Goal: Information Seeking & Learning: Learn about a topic

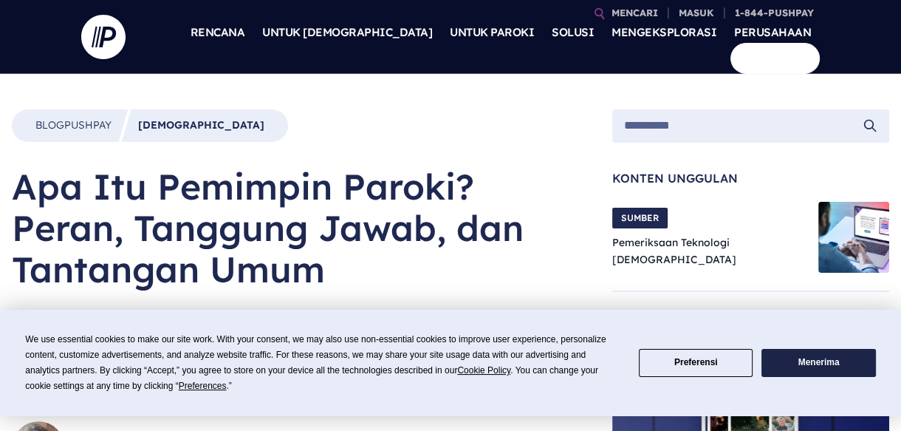
click at [174, 133] on div "Blog Pushpay Katolik" at bounding box center [150, 125] width 276 height 32
click at [680, 120] on input "search" at bounding box center [743, 125] width 239 height 21
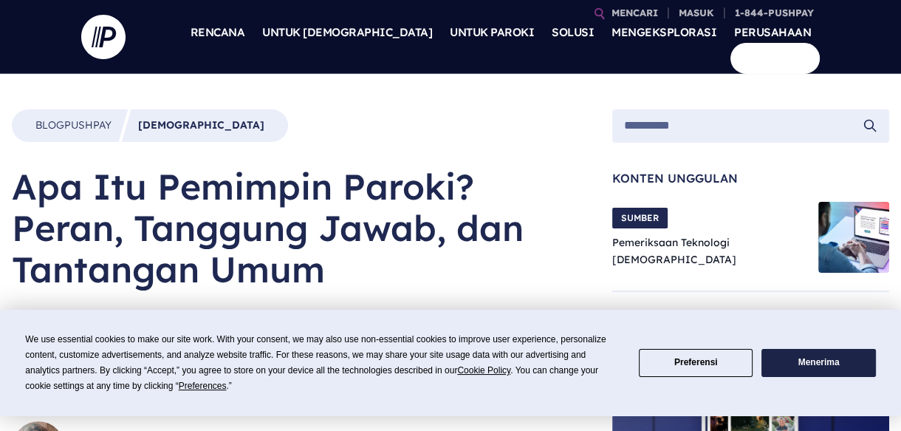
click at [663, 124] on input "search" at bounding box center [743, 125] width 239 height 21
click at [840, 118] on input "**********" at bounding box center [743, 125] width 239 height 21
type input "**********"
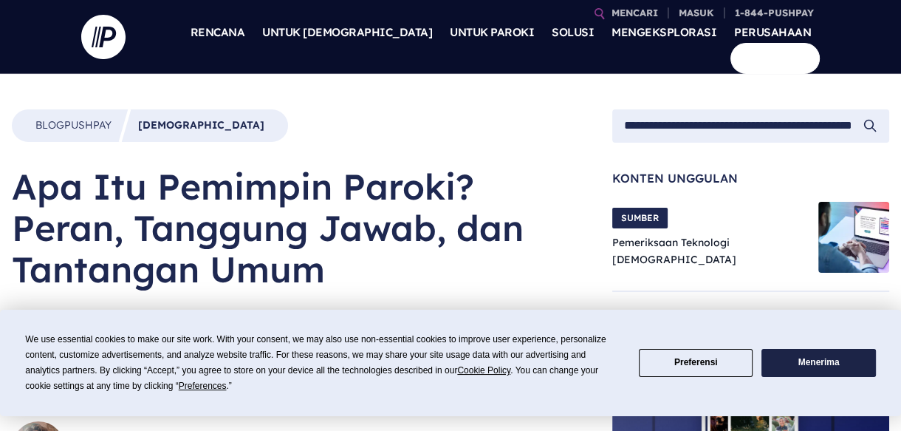
click at [619, 125] on div "**********" at bounding box center [750, 125] width 277 height 33
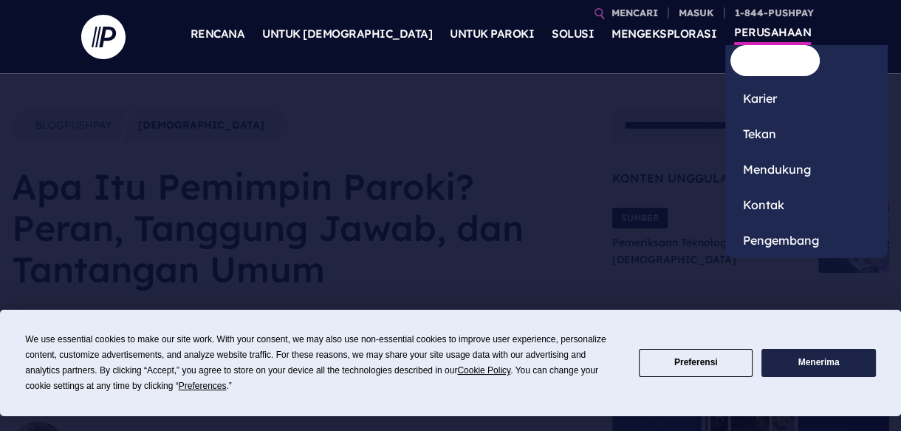
click at [743, 70] on font "Tentang" at bounding box center [766, 62] width 46 height 15
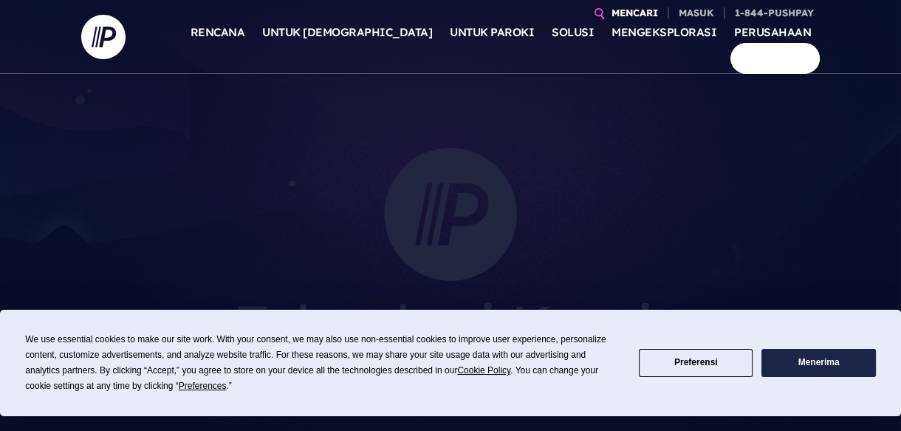
click at [650, 9] on font "MENCARI" at bounding box center [634, 13] width 47 height 12
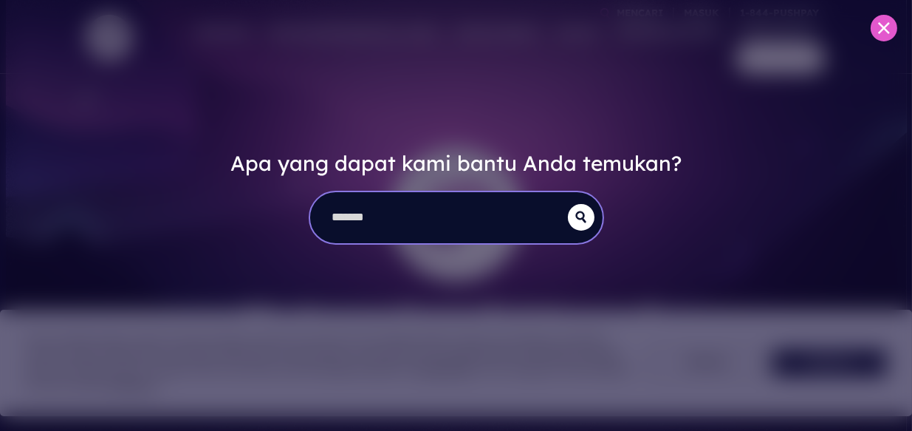
click at [441, 204] on input "search" at bounding box center [439, 217] width 258 height 51
type input "**********"
click at [577, 219] on icon "submit" at bounding box center [581, 216] width 10 height 11
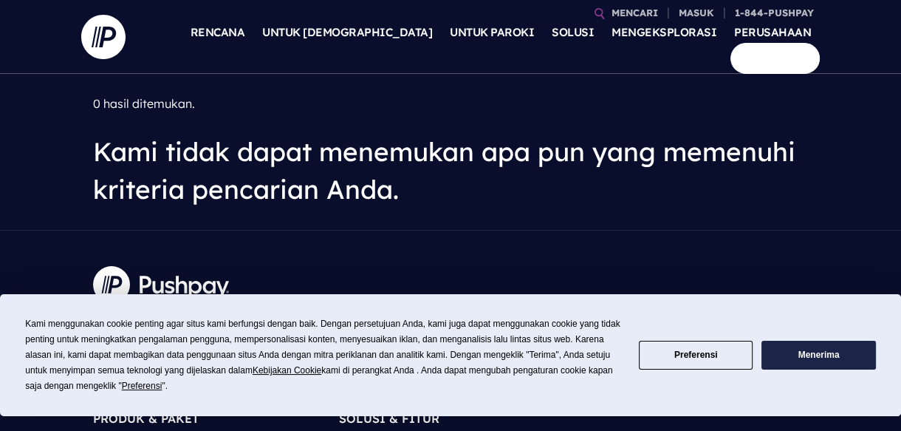
click at [812, 354] on font "Menerima" at bounding box center [818, 354] width 41 height 10
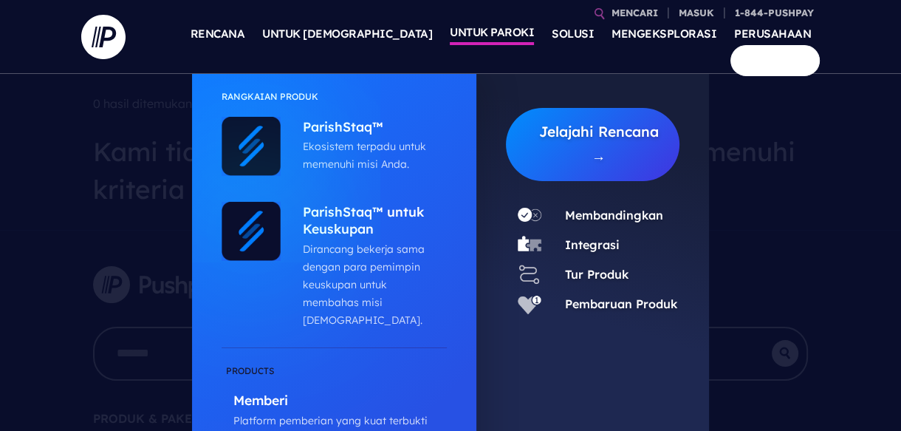
click at [450, 39] on font "UNTUK PAROKI" at bounding box center [492, 32] width 84 height 14
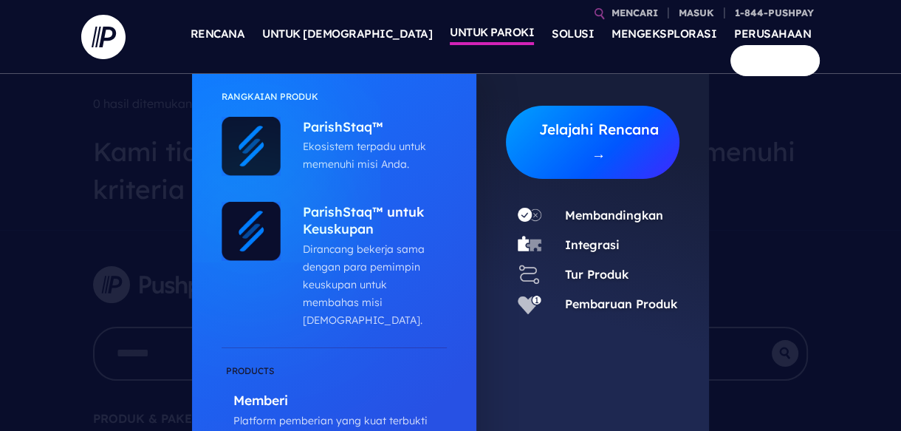
click at [600, 151] on font "Jelajahi Rencana →" at bounding box center [599, 142] width 120 height 44
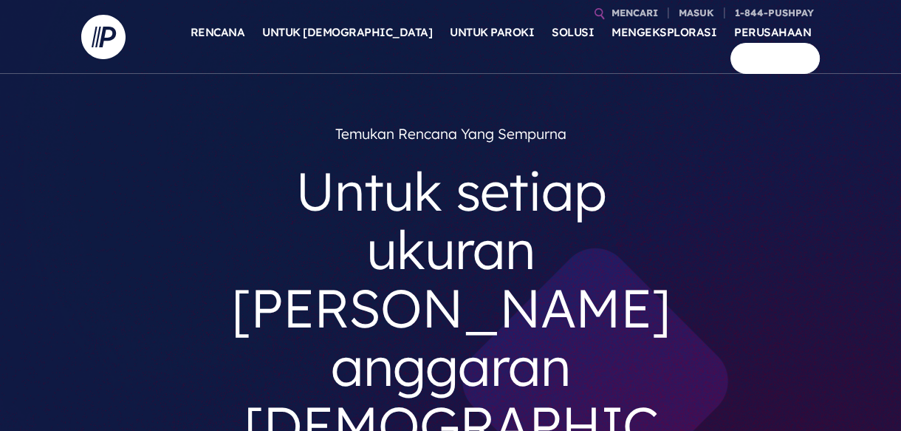
drag, startPoint x: 836, startPoint y: 349, endPoint x: 832, endPoint y: 335, distance: 14.7
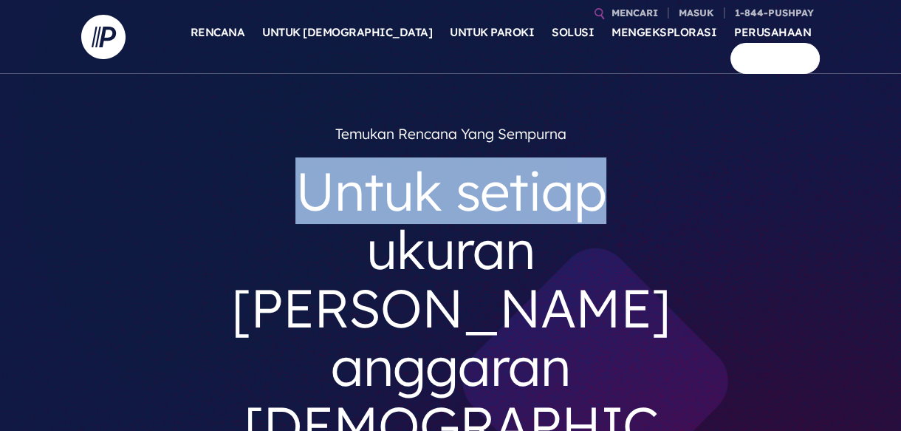
drag, startPoint x: 840, startPoint y: 117, endPoint x: 840, endPoint y: 198, distance: 80.5
click at [196, 199] on div "Temukan rencana yang sempurna Untuk setiap ukuran dan anggaran gereja Sudah tah…" at bounding box center [450, 426] width 715 height 617
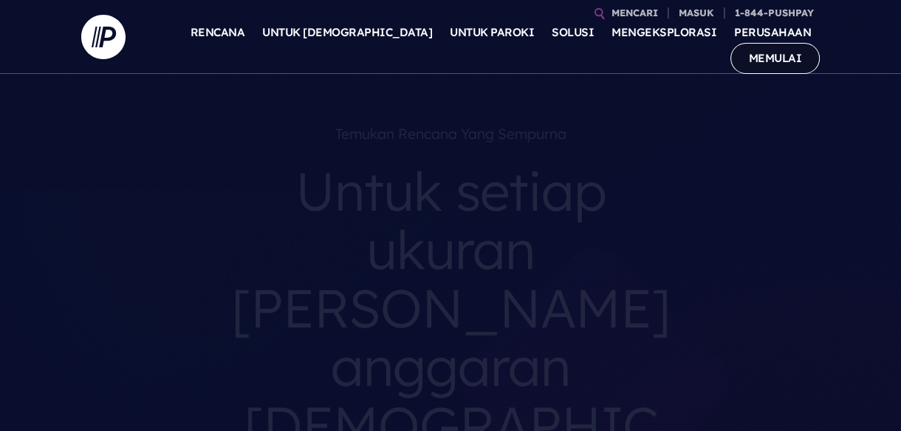
click at [767, 51] on font "MEMULAI" at bounding box center [775, 58] width 53 height 14
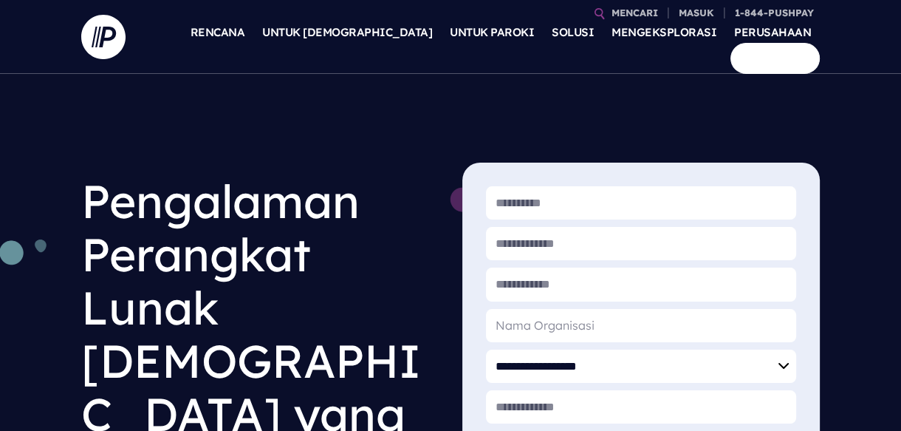
click at [767, 51] on font "MEMULAI" at bounding box center [775, 58] width 53 height 14
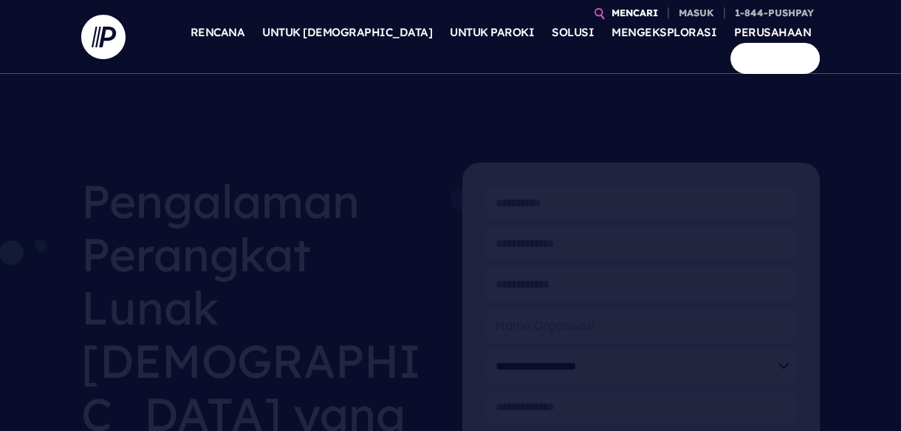
click at [628, 11] on font "MENCARI" at bounding box center [634, 13] width 47 height 12
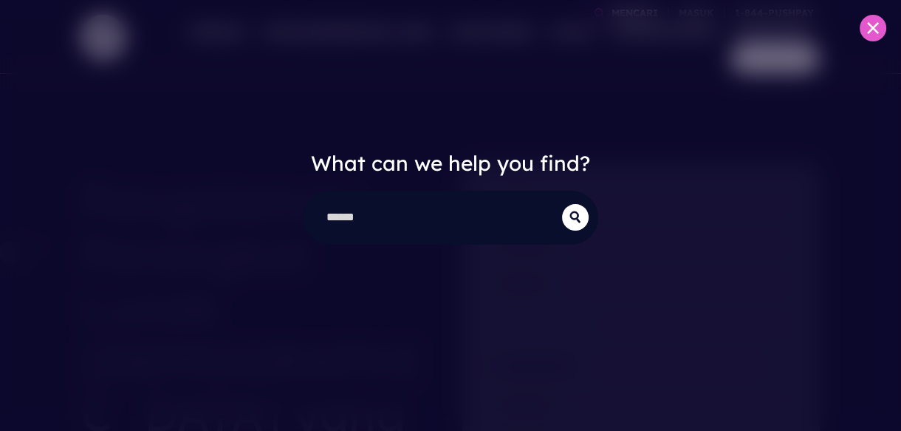
click at [769, 47] on div "What can we help you find?" at bounding box center [450, 215] width 901 height 431
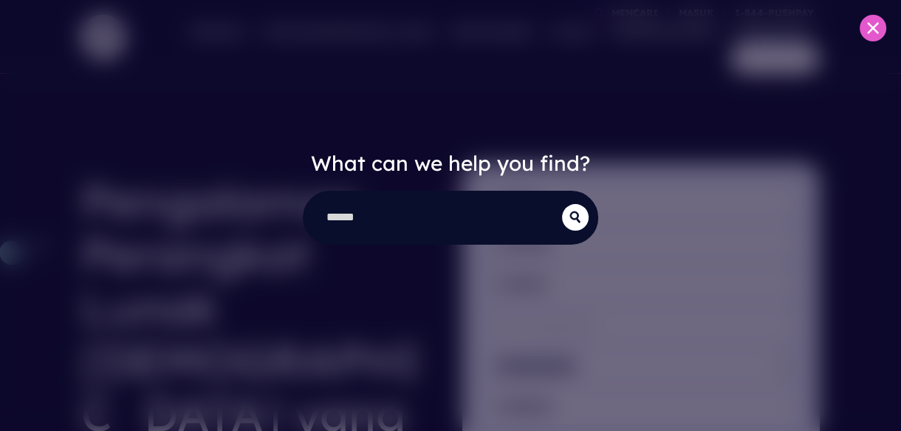
drag, startPoint x: 628, startPoint y: 11, endPoint x: 769, endPoint y: 47, distance: 144.9
click at [769, 47] on div "What can we help you find?" at bounding box center [450, 215] width 901 height 431
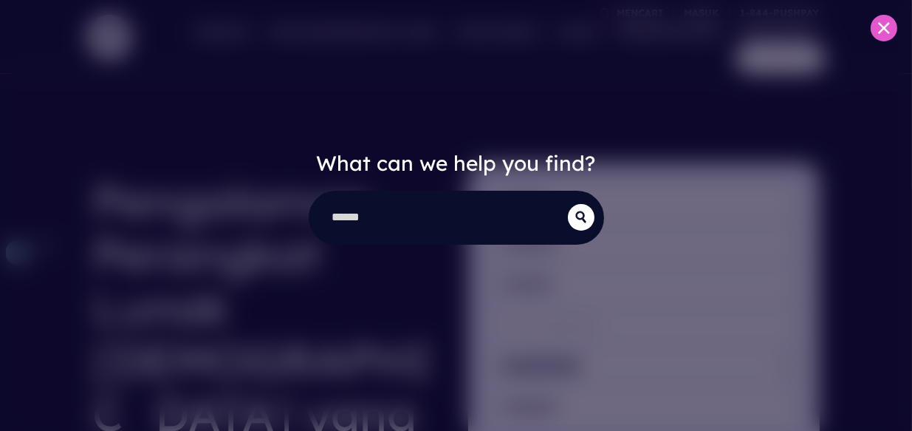
click at [769, 47] on div "What can we help you find?" at bounding box center [456, 215] width 912 height 431
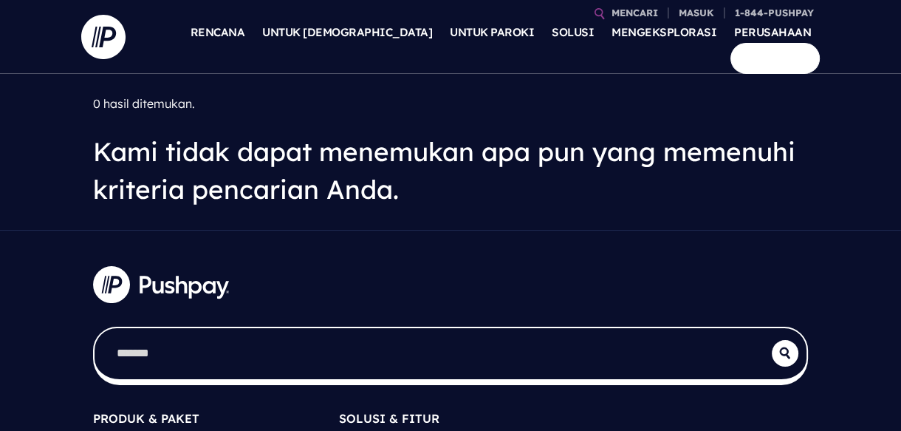
click at [374, 350] on input "search" at bounding box center [433, 353] width 677 height 51
type input "**********"
click at [787, 349] on icon "submit" at bounding box center [785, 352] width 10 height 11
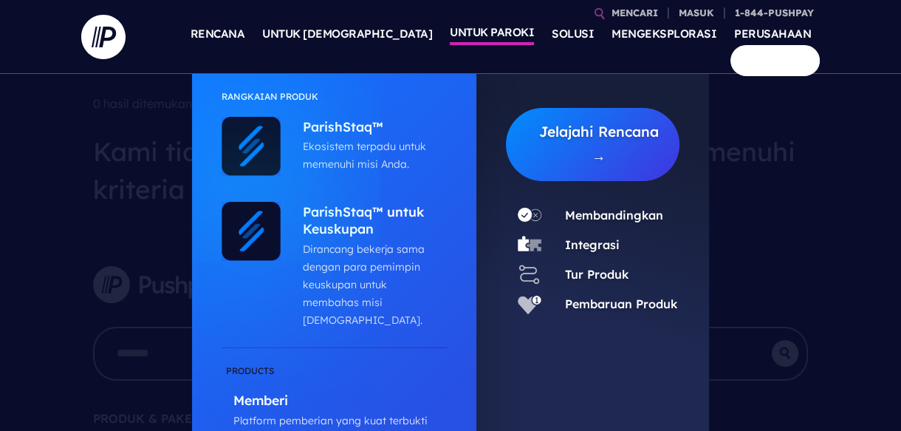
click at [450, 39] on font "UNTUK PAROKI" at bounding box center [492, 32] width 84 height 14
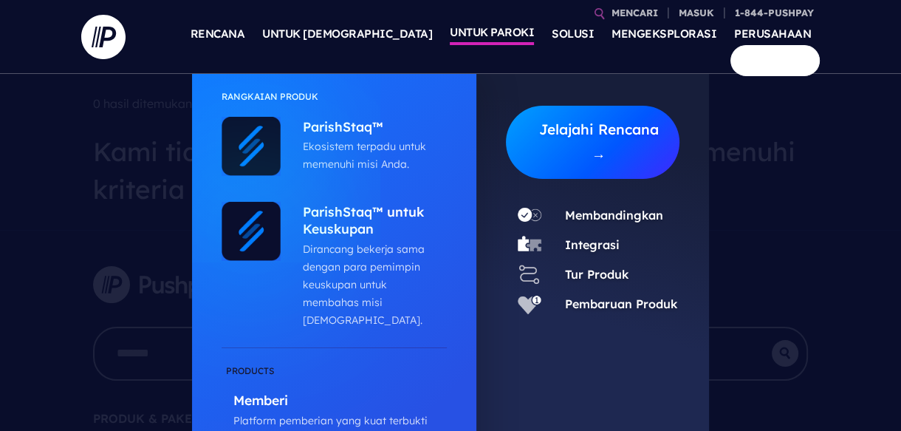
click at [603, 153] on font "Jelajahi Rencana →" at bounding box center [599, 142] width 120 height 44
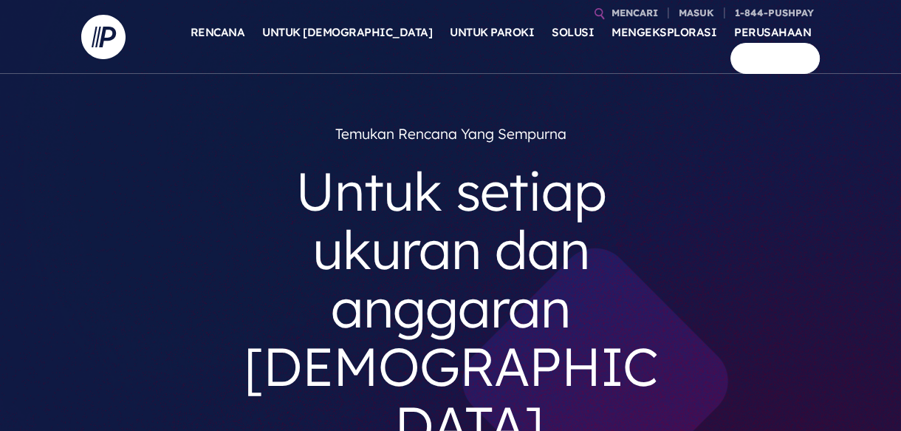
drag, startPoint x: 2, startPoint y: 89, endPoint x: 42, endPoint y: 96, distance: 40.6
click at [772, 212] on div "Temukan rencana yang sempurna Untuk setiap ukuran dan anggaran [DEMOGRAPHIC_DAT…" at bounding box center [450, 397] width 715 height 558
click at [408, 293] on font "Untuk setiap ukuran dan anggaran [DEMOGRAPHIC_DATA]" at bounding box center [451, 307] width 414 height 301
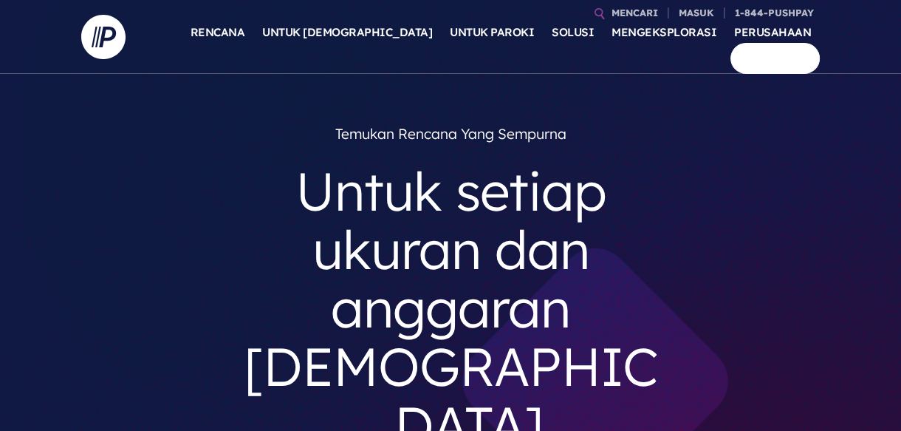
click at [408, 293] on font "Untuk setiap ukuran dan anggaran [DEMOGRAPHIC_DATA]" at bounding box center [451, 307] width 414 height 301
